Goal: Information Seeking & Learning: Learn about a topic

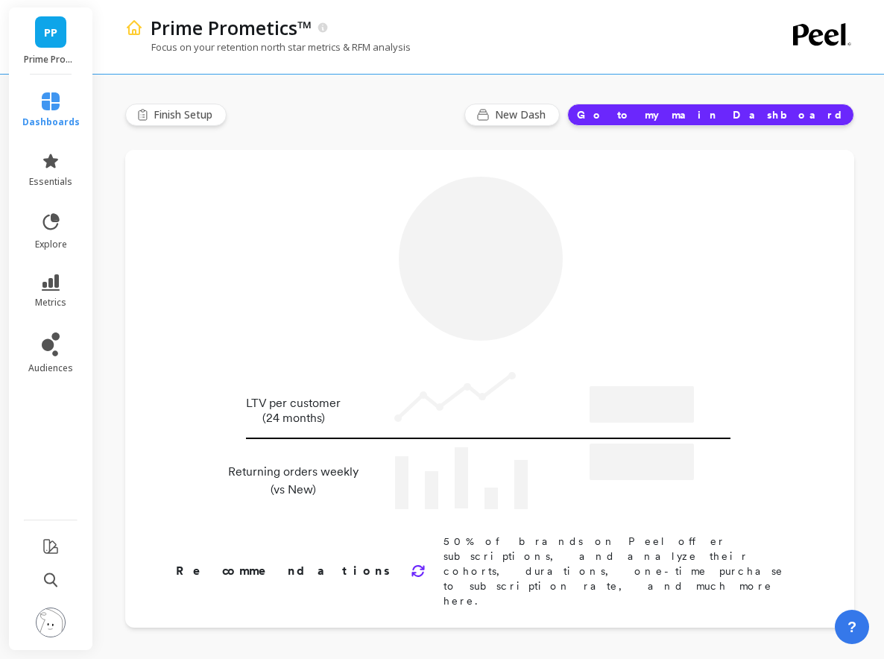
type input "Champions"
type input "102675"
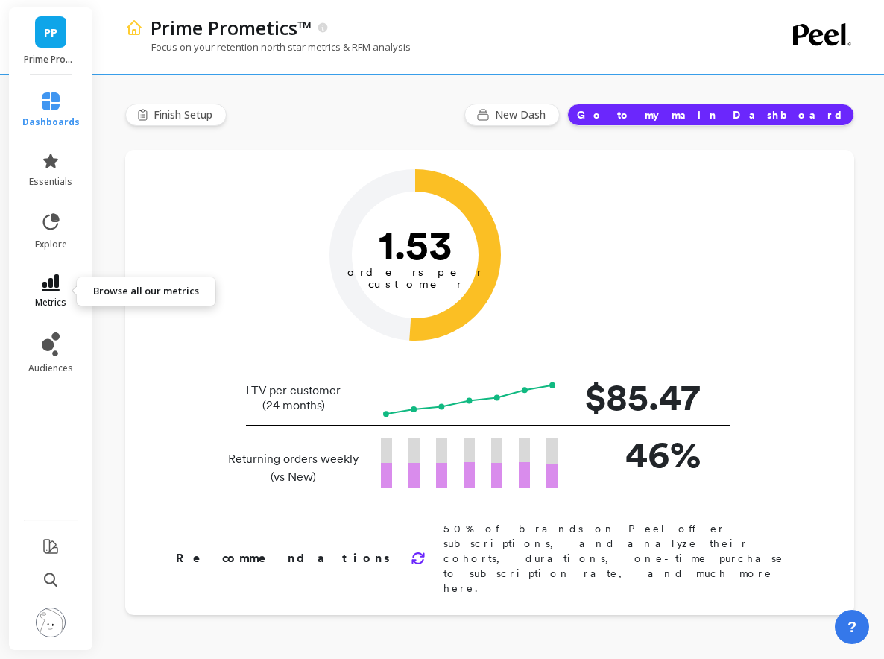
click at [49, 294] on link "metrics" at bounding box center [50, 291] width 57 height 34
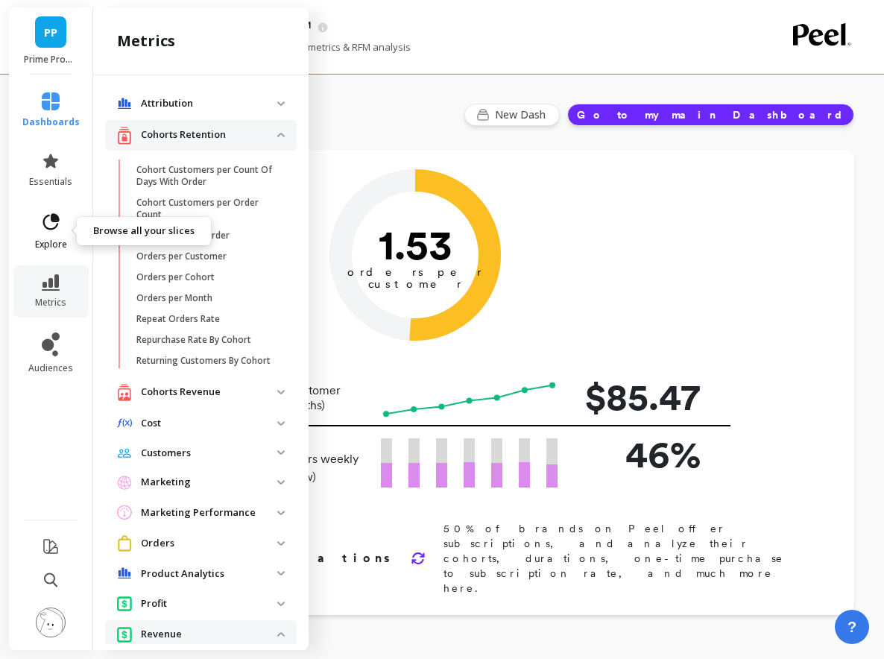
click at [57, 224] on icon at bounding box center [51, 221] width 16 height 16
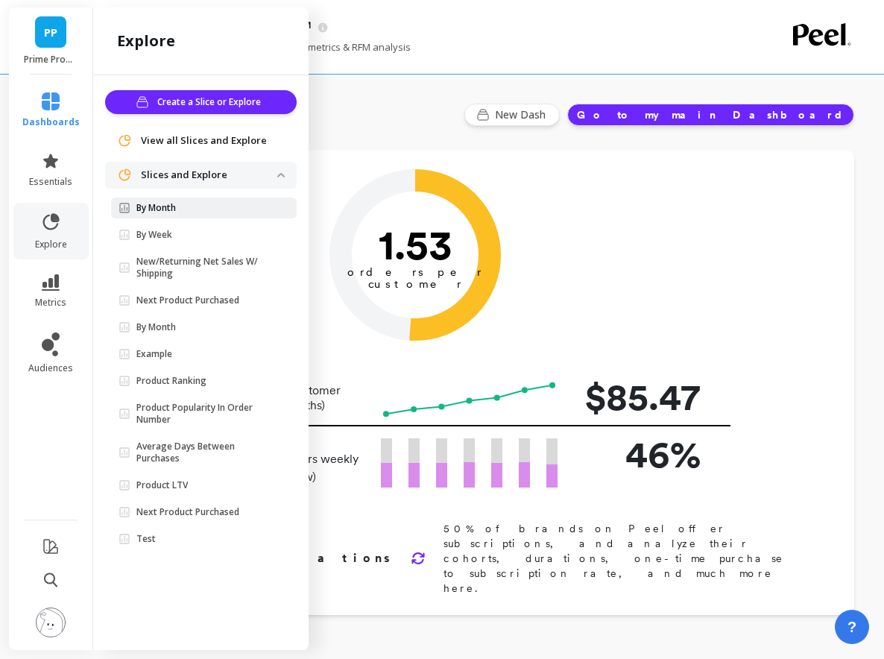
click at [202, 211] on span "By Month" at bounding box center [198, 208] width 159 height 12
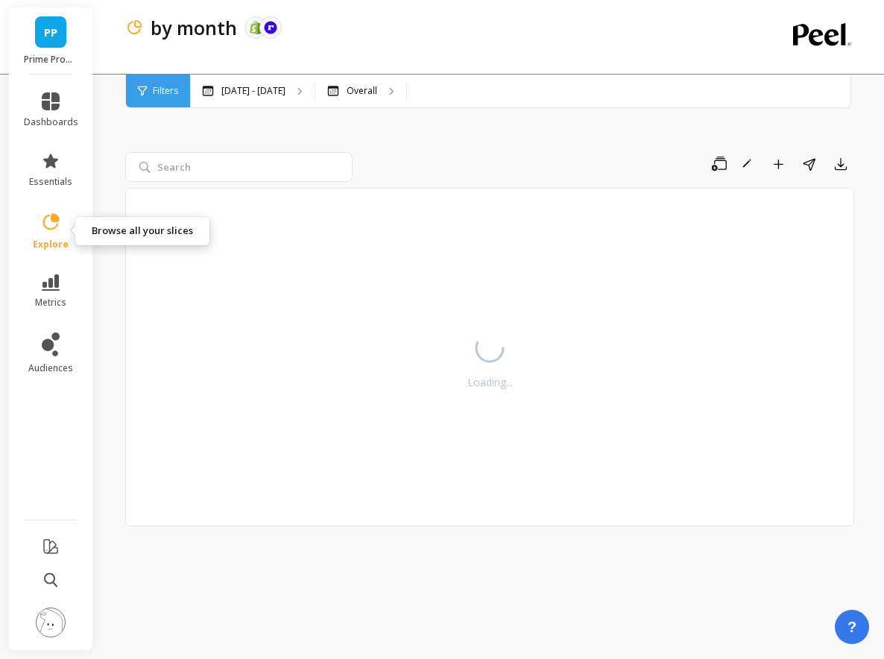
click at [48, 222] on icon at bounding box center [50, 222] width 21 height 21
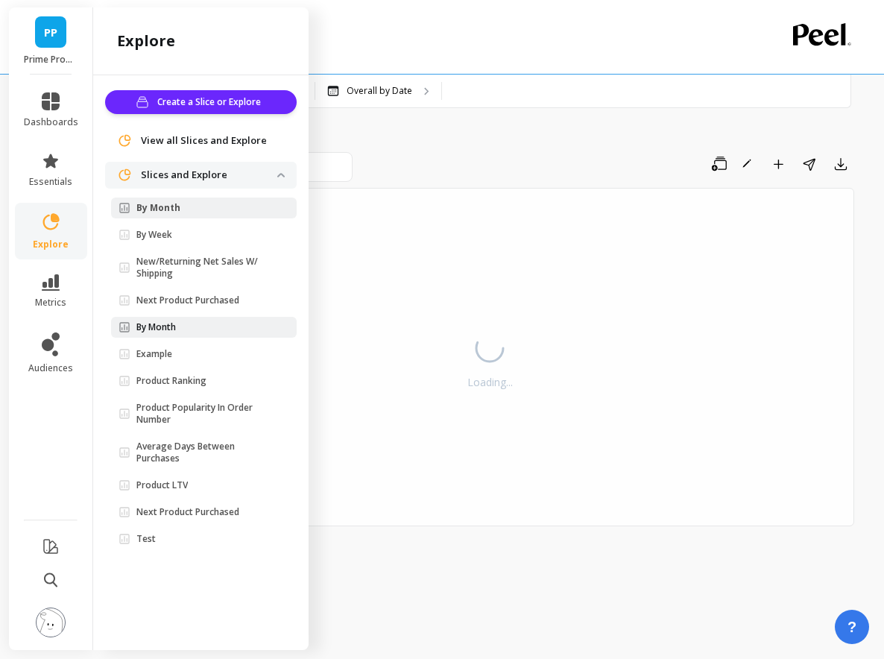
click at [182, 328] on span "By Month" at bounding box center [198, 327] width 159 height 12
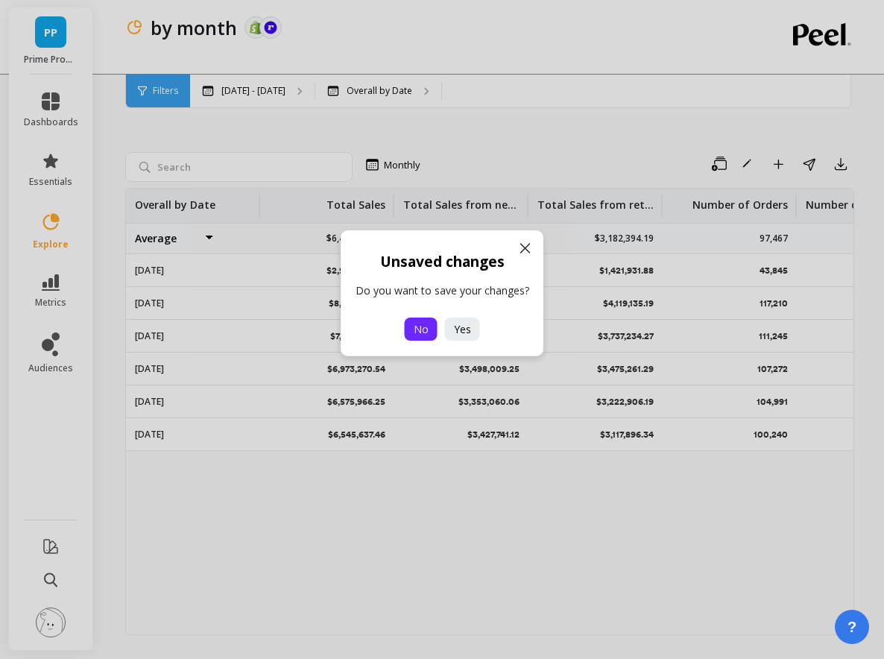
click at [426, 329] on span "No" at bounding box center [421, 329] width 15 height 14
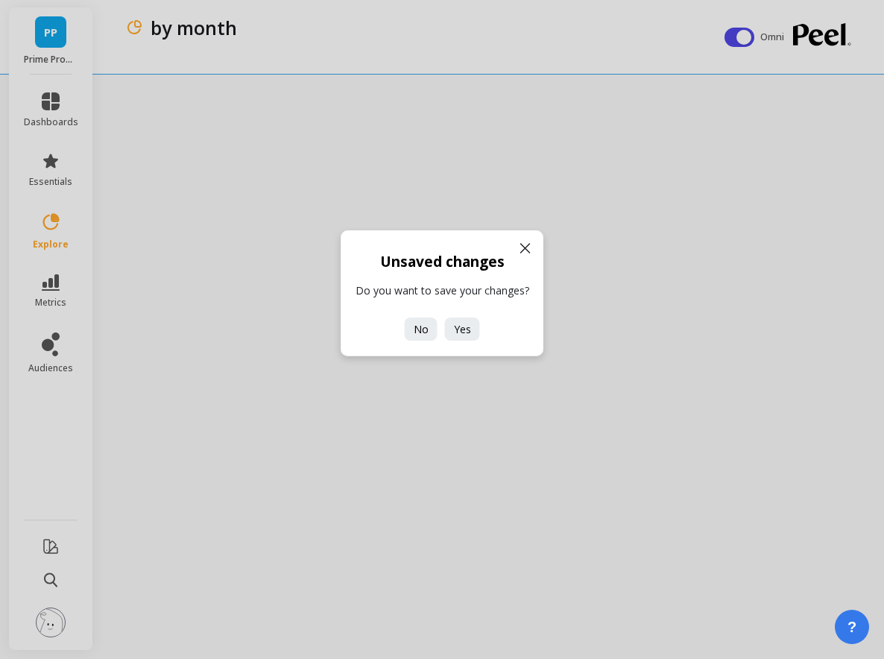
click at [524, 244] on icon at bounding box center [525, 248] width 18 height 18
